Goal: Task Accomplishment & Management: Complete application form

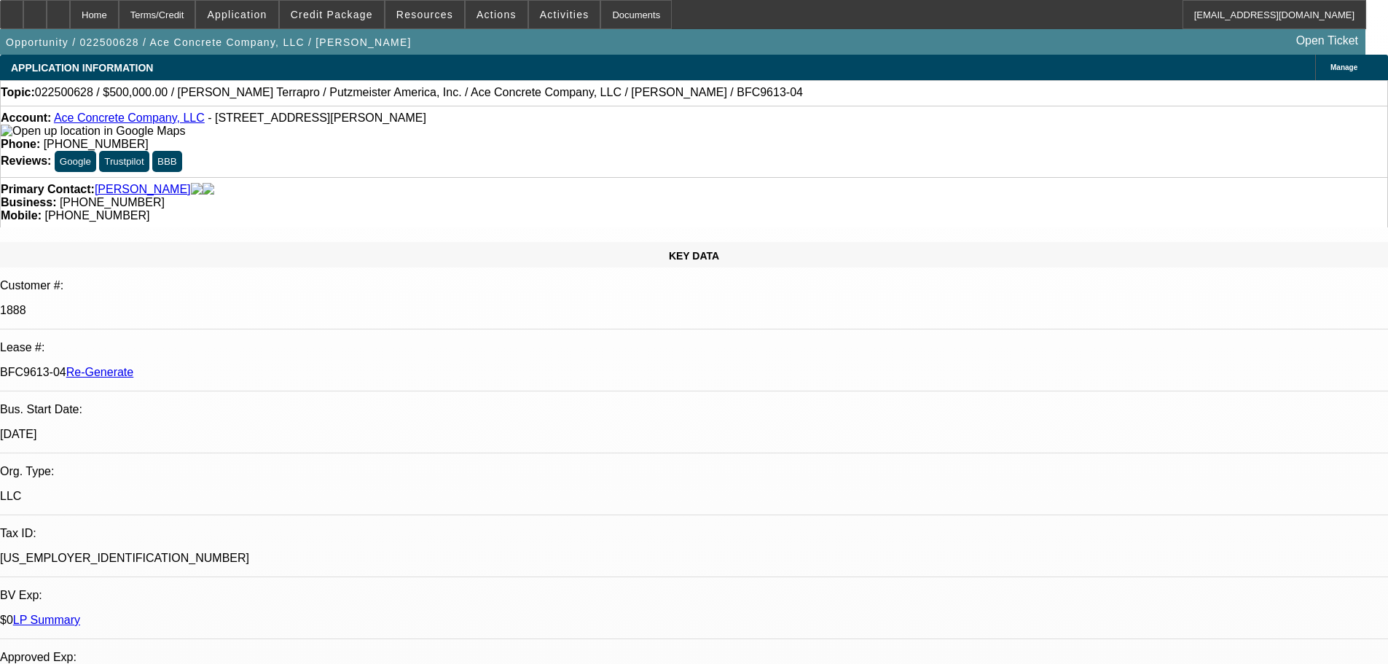
select select "4"
select select "0"
select select "3"
select select "0"
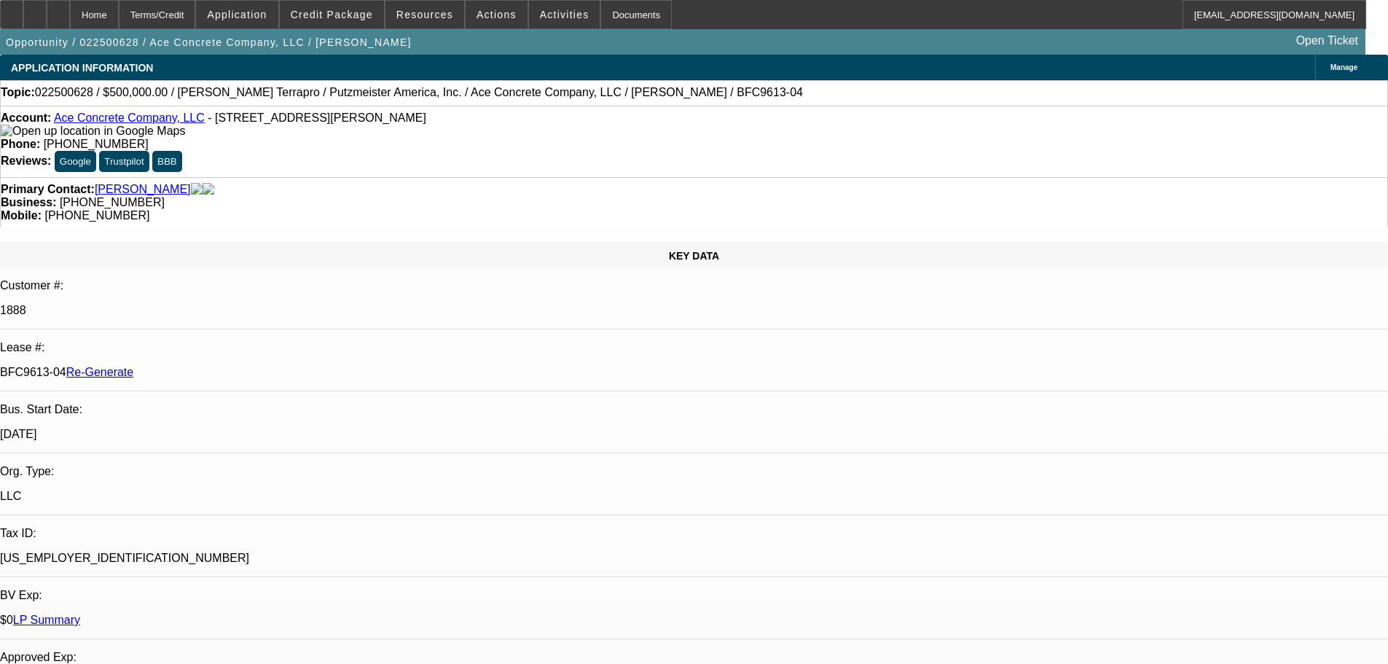
select select "6"
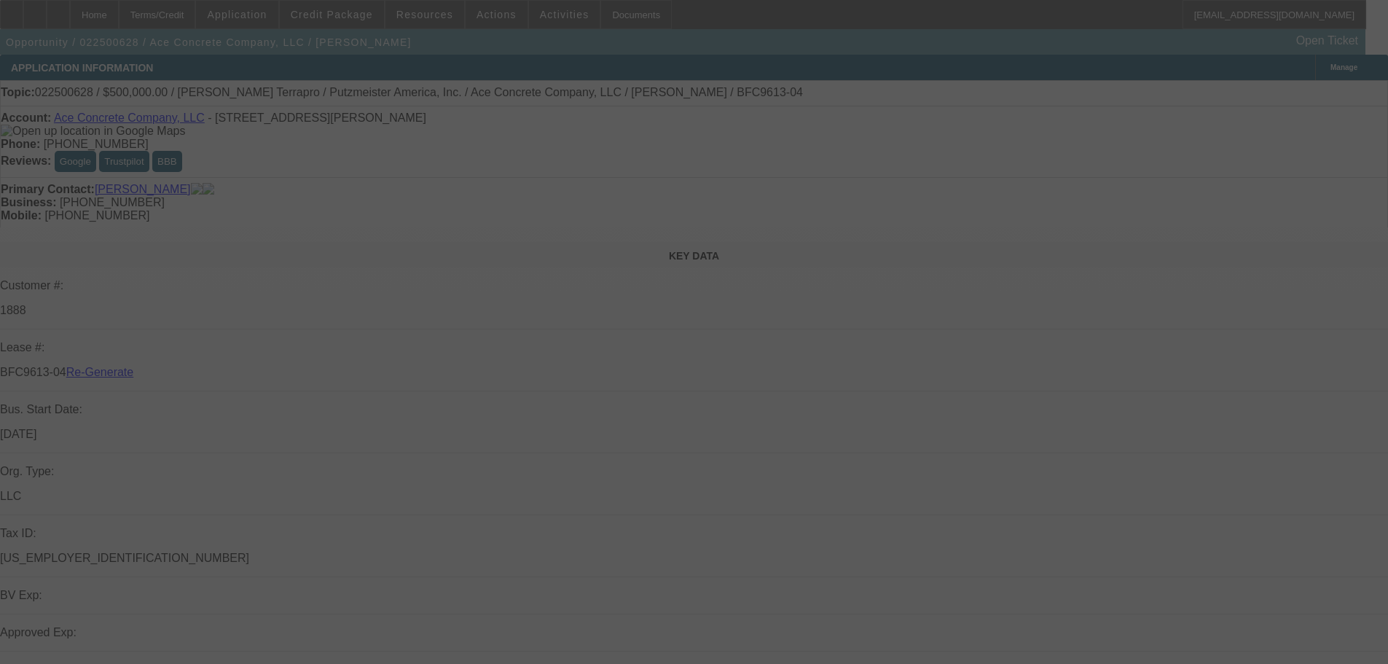
select select "4"
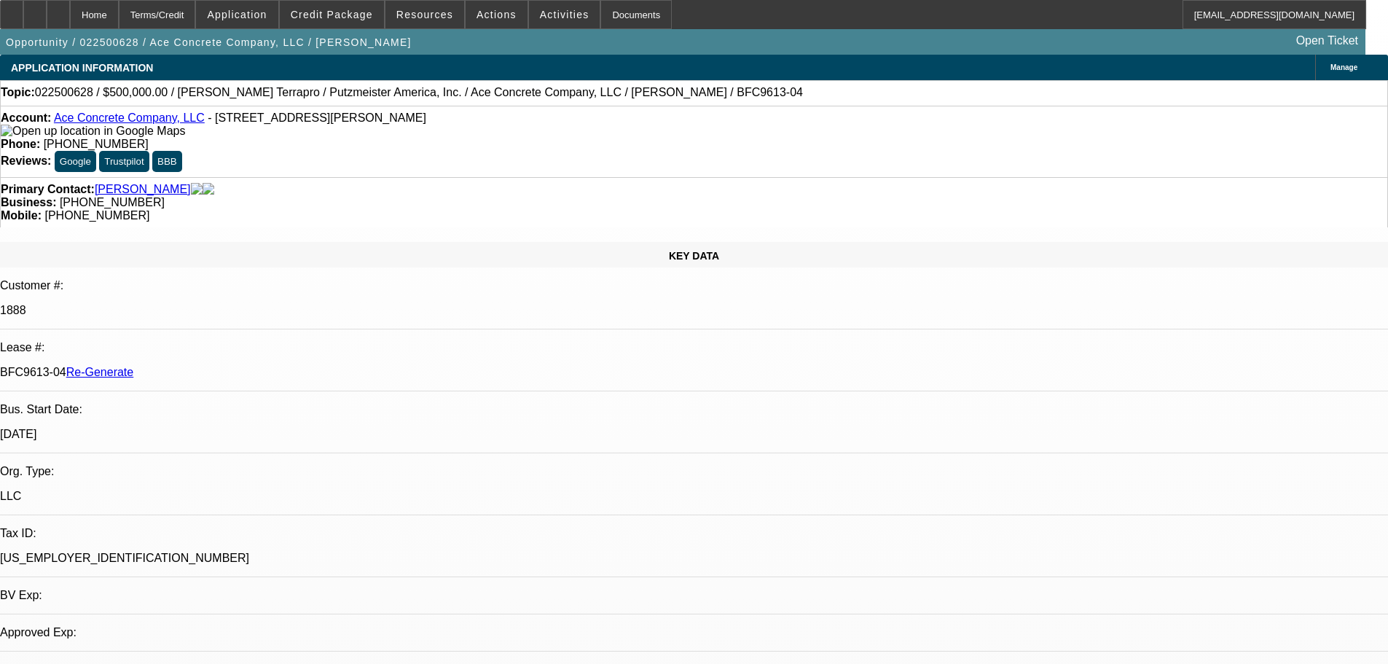
select select "0"
select select "3"
select select "0"
select select "6"
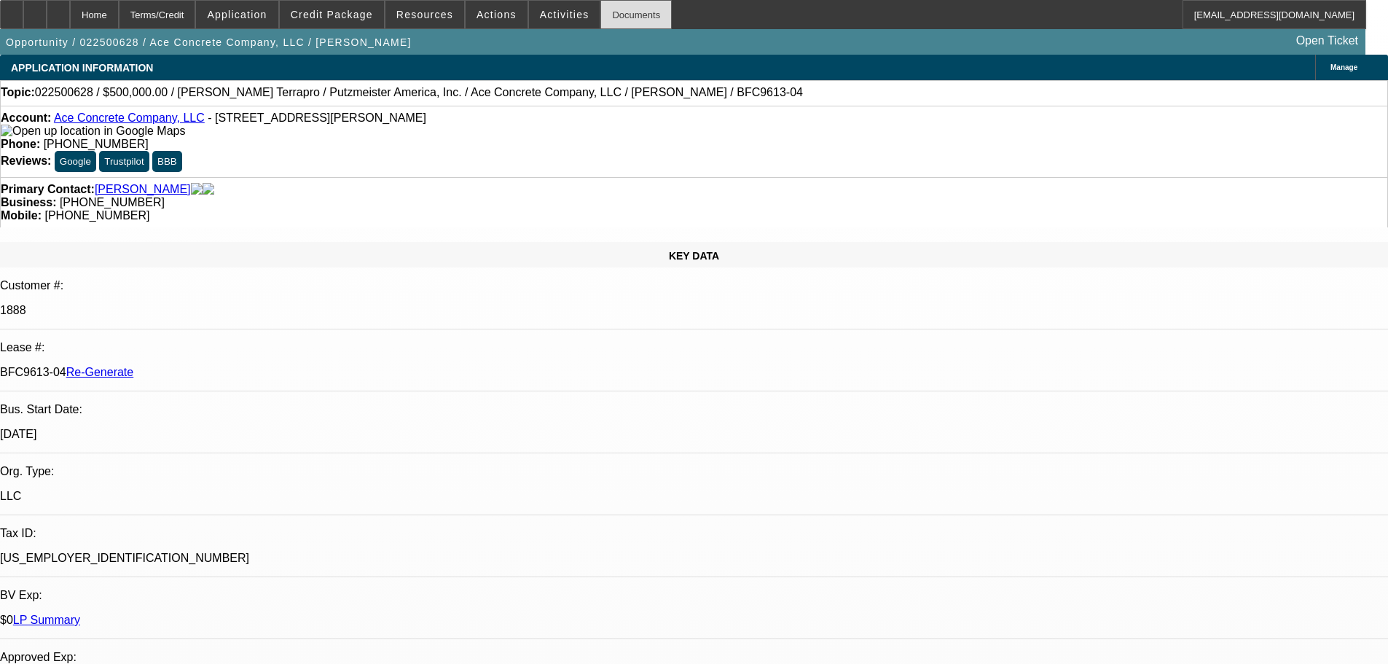
click at [611, 12] on div "Documents" at bounding box center [635, 14] width 71 height 29
click at [629, 20] on div "Documents" at bounding box center [635, 14] width 71 height 29
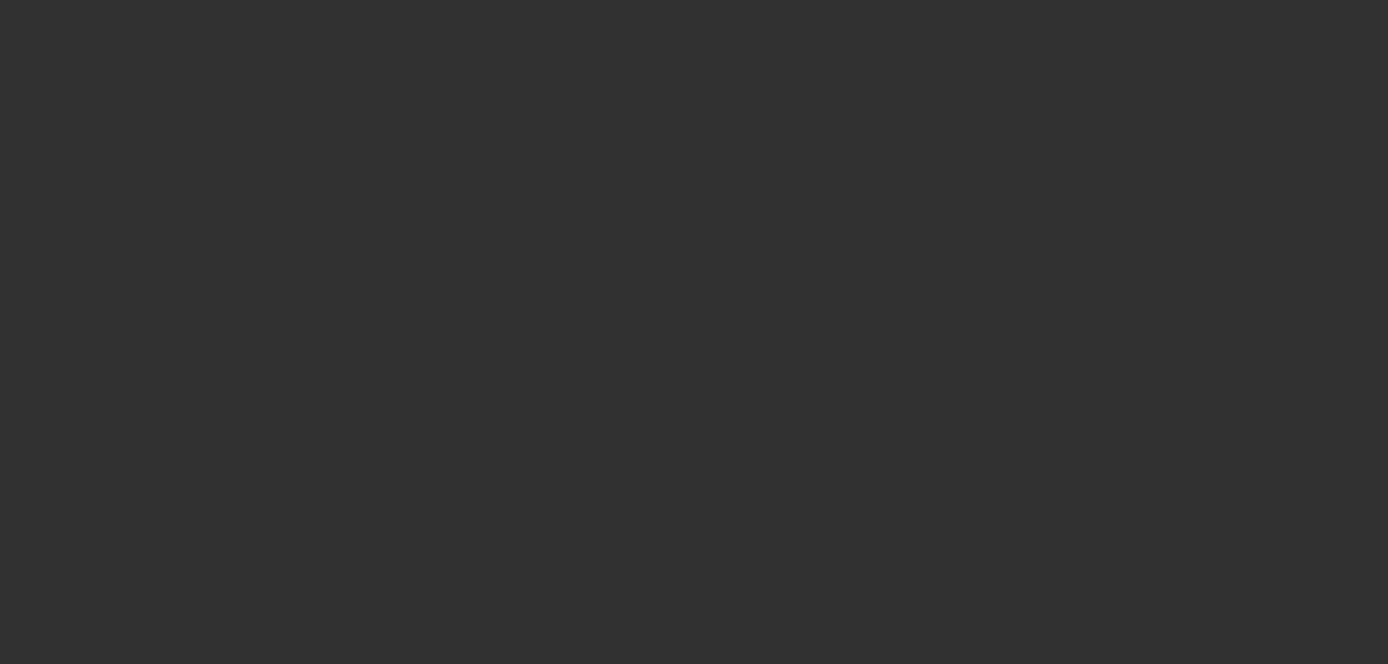
select select "3"
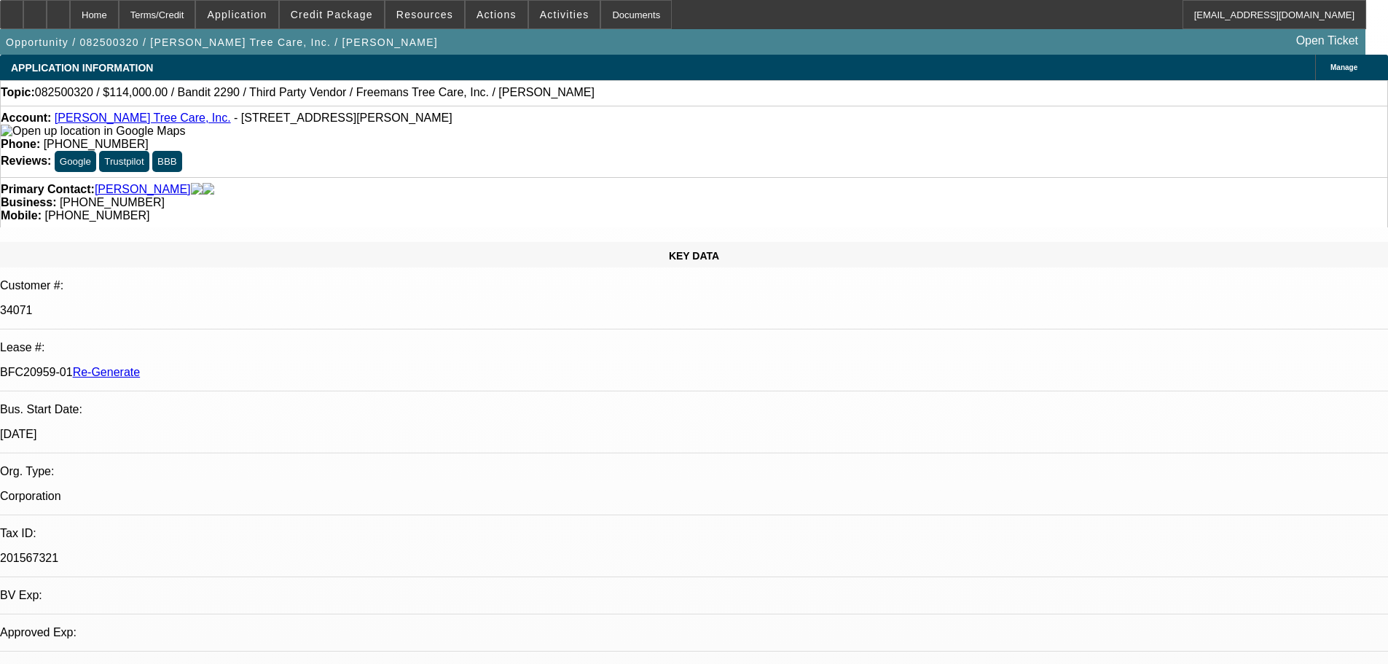
select select "0"
select select "6"
click at [556, 22] on span at bounding box center [564, 14] width 71 height 35
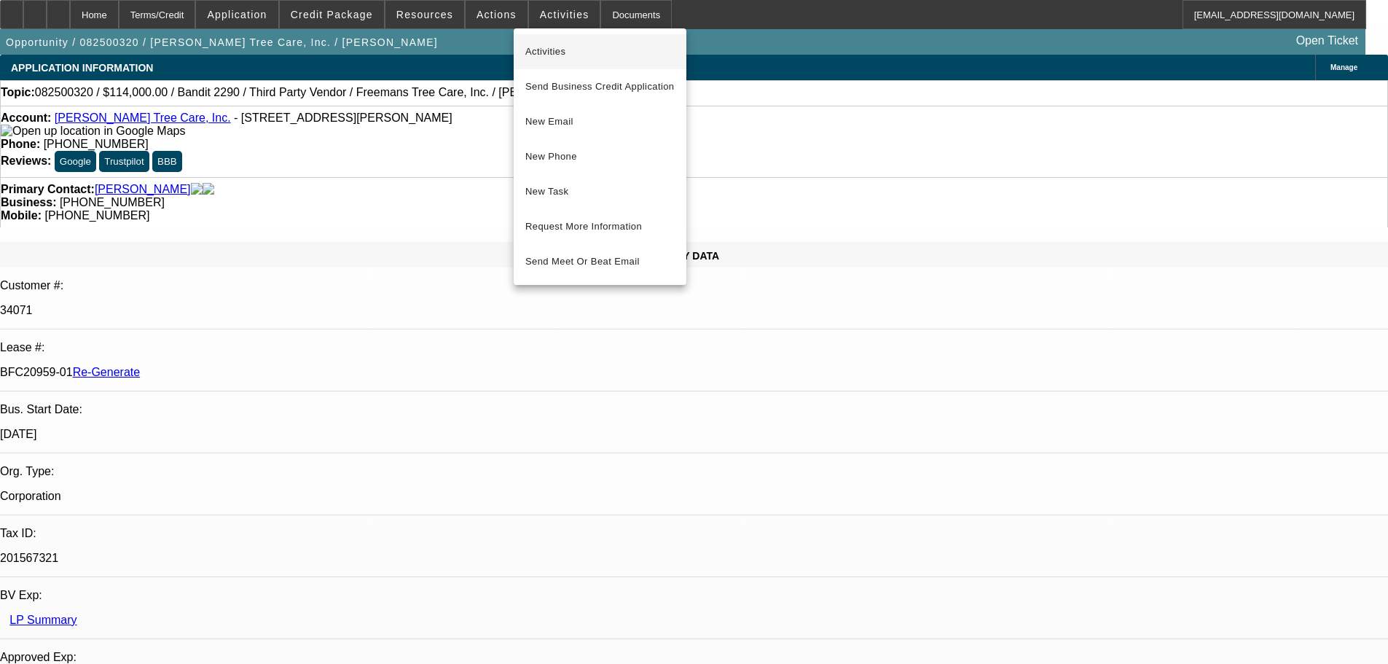
click at [548, 48] on span "Activities" at bounding box center [599, 51] width 149 height 17
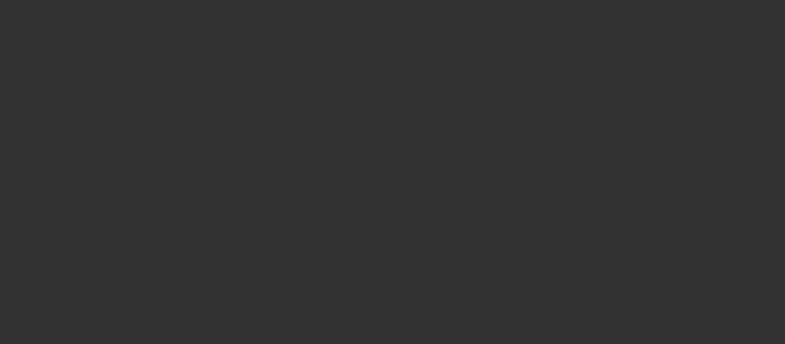
select select "3"
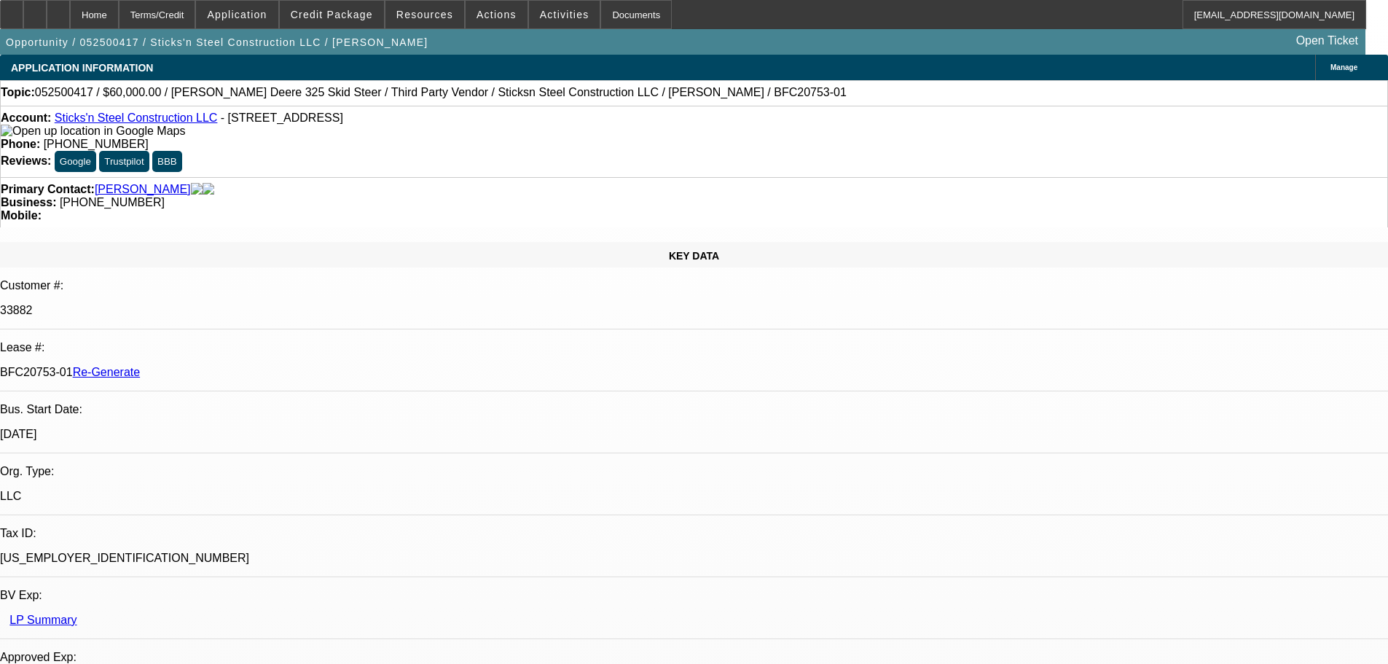
select select "0"
select select "6"
click at [547, 15] on span "Activities" at bounding box center [565, 15] width 50 height 12
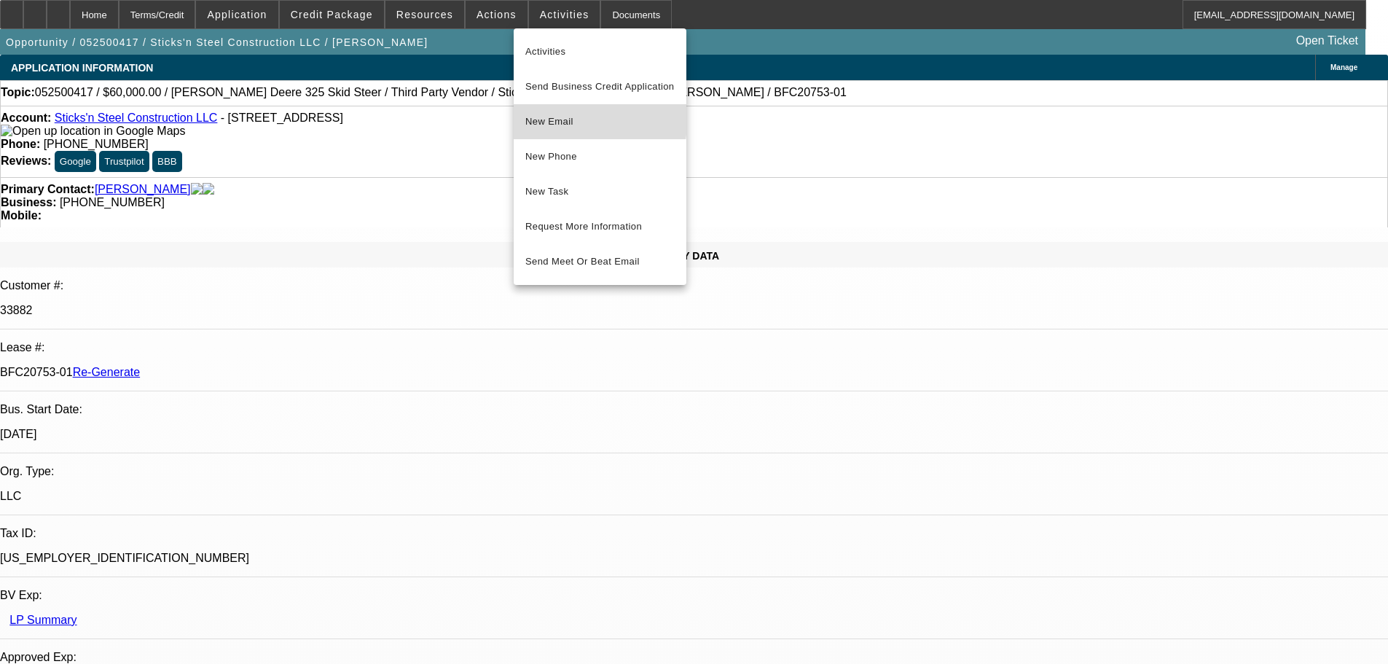
click at [552, 116] on span "New Email" at bounding box center [599, 121] width 149 height 17
